Goal: Task Accomplishment & Management: Complete application form

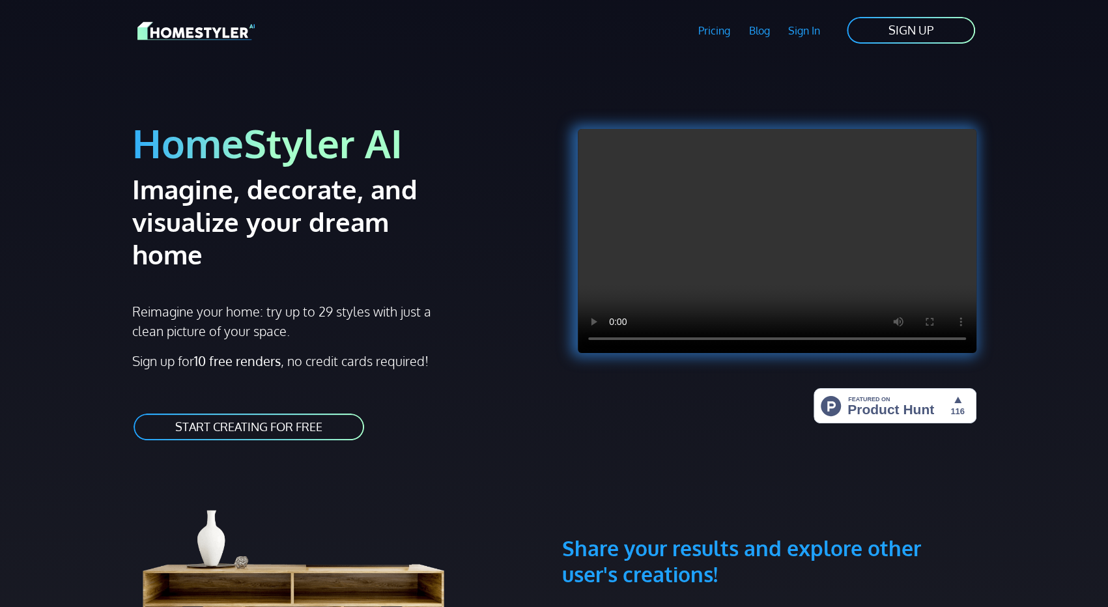
click at [878, 31] on link "SIGN UP" at bounding box center [911, 30] width 131 height 29
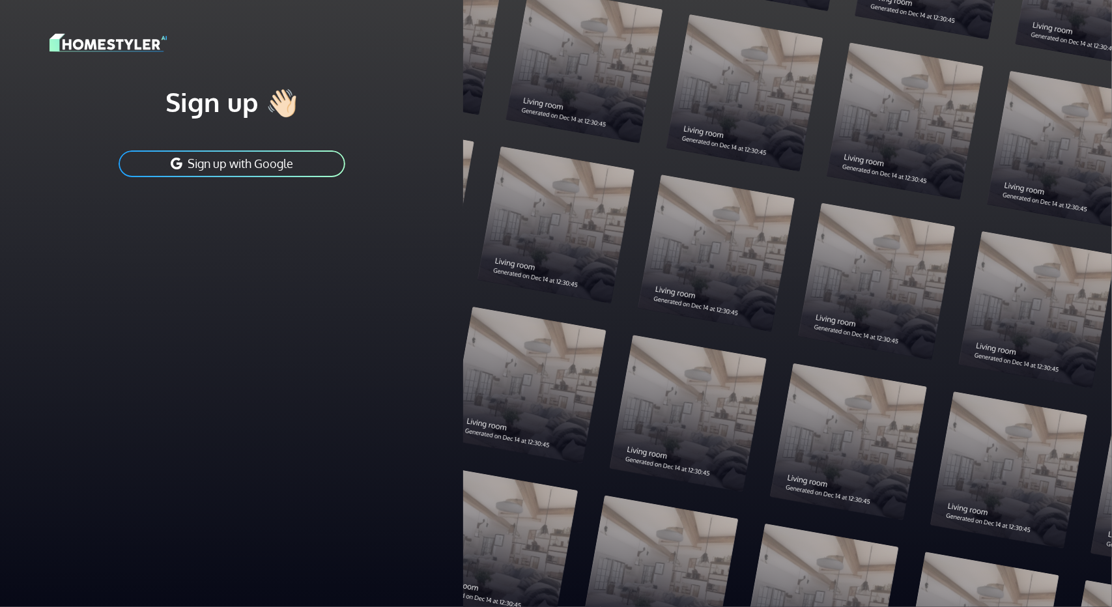
click at [282, 171] on button "Sign up with Google" at bounding box center [231, 163] width 229 height 29
